Goal: Task Accomplishment & Management: Use online tool/utility

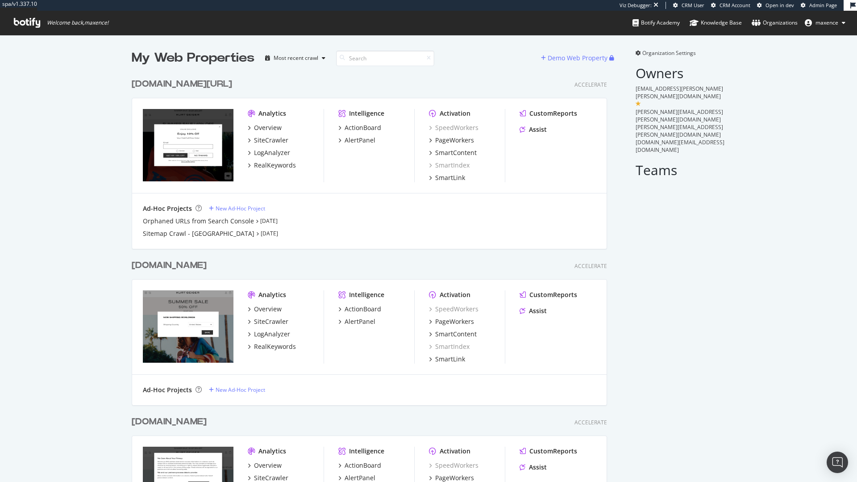
scroll to position [93, 0]
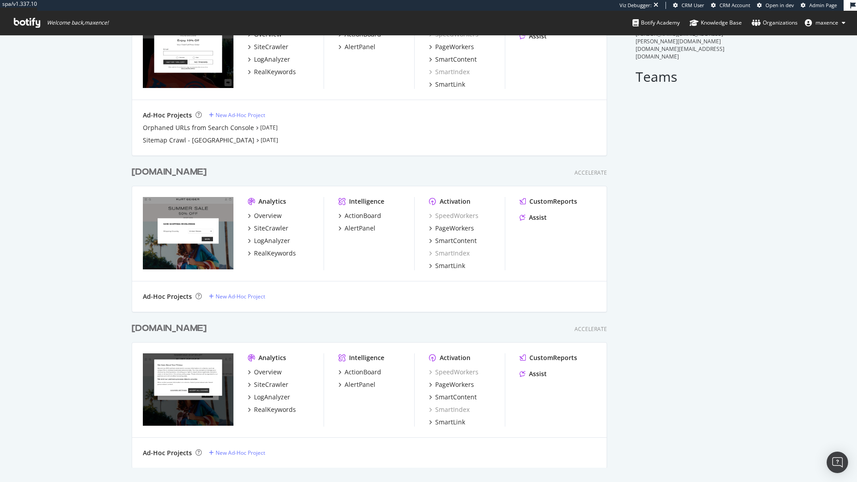
click at [191, 334] on div "[DOMAIN_NAME]" at bounding box center [169, 328] width 75 height 13
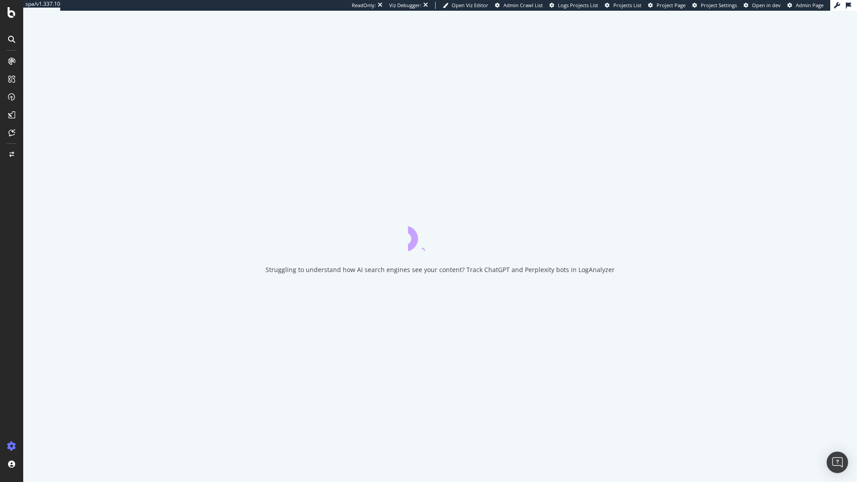
click at [671, 9] on div "ReadOnly: Viz Debugger: Open Viz Editor Admin Crawl List Logs Projects List Pro…" at bounding box center [591, 5] width 479 height 11
click at [672, 6] on span "Project Page" at bounding box center [671, 5] width 29 height 7
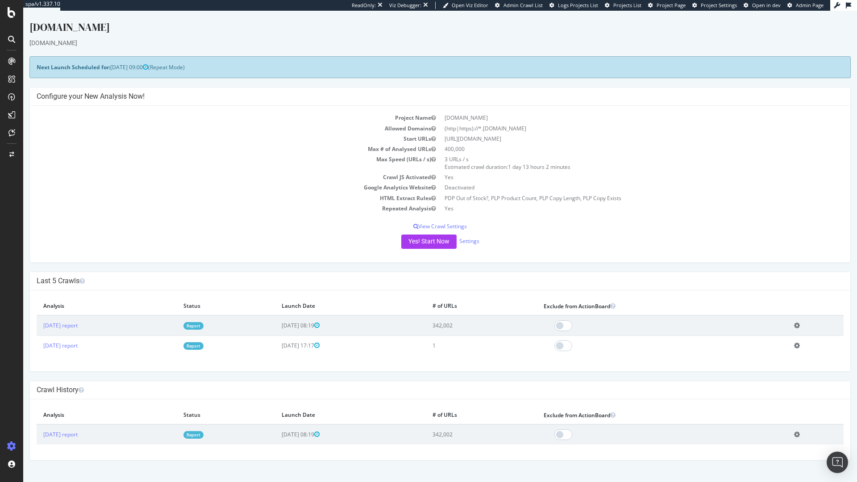
click at [666, 8] on span "Project Page" at bounding box center [671, 5] width 29 height 7
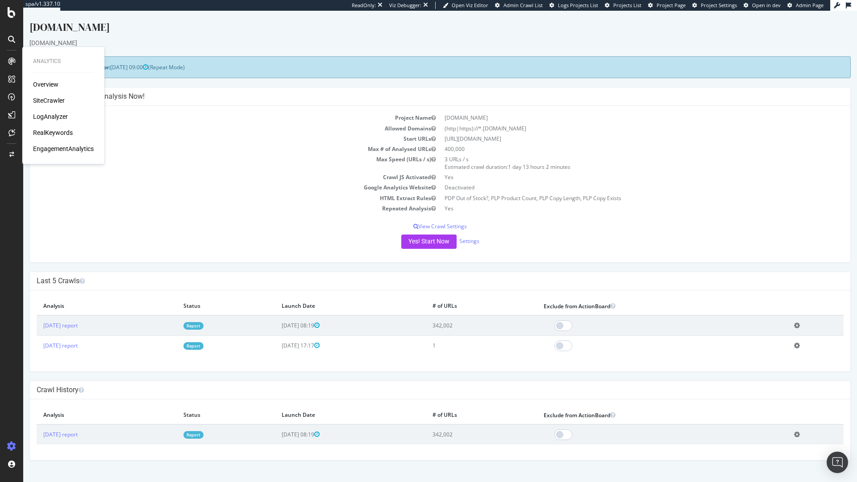
click at [64, 117] on div "LogAnalyzer" at bounding box center [50, 116] width 35 height 9
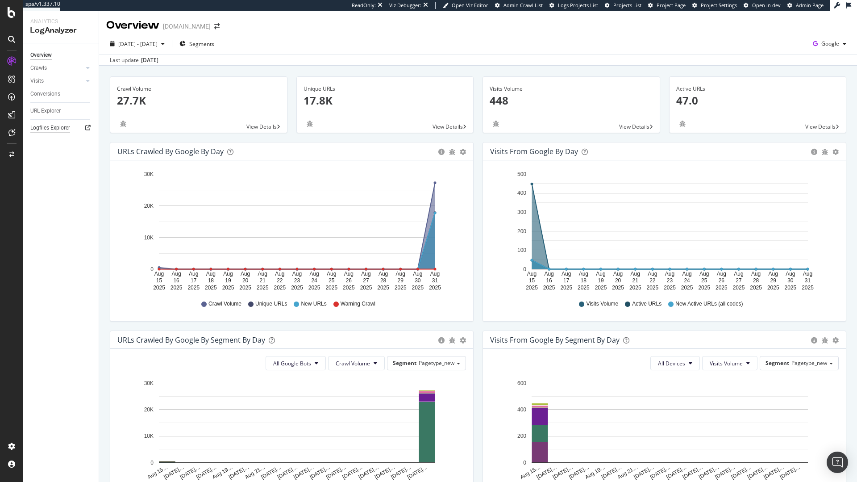
click at [65, 129] on div "Logfiles Explorer" at bounding box center [50, 127] width 40 height 9
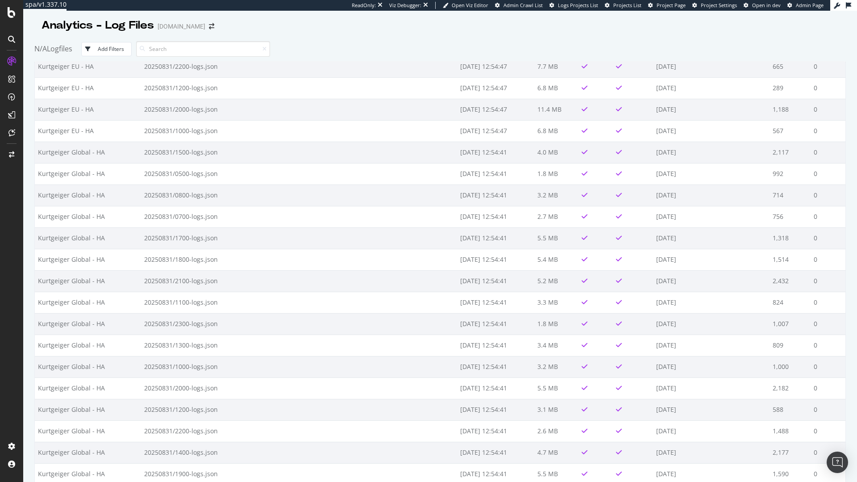
scroll to position [1832, 0]
click at [501, 215] on td "2025-09-03 11:57:47" at bounding box center [495, 214] width 77 height 21
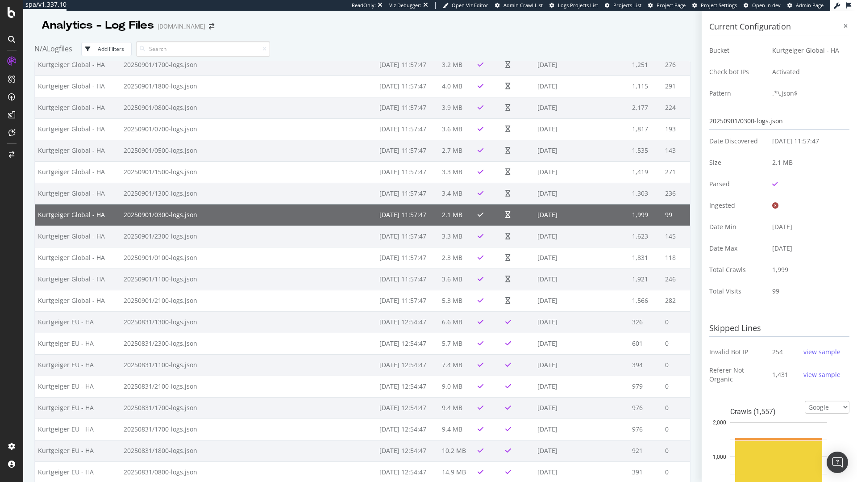
click at [814, 352] on div "view sample" at bounding box center [822, 351] width 37 height 9
click at [811, 372] on div "view sample" at bounding box center [822, 374] width 37 height 9
